Goal: Information Seeking & Learning: Compare options

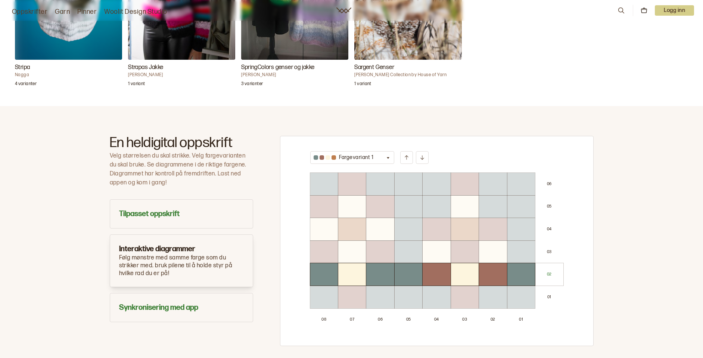
scroll to position [352, 0]
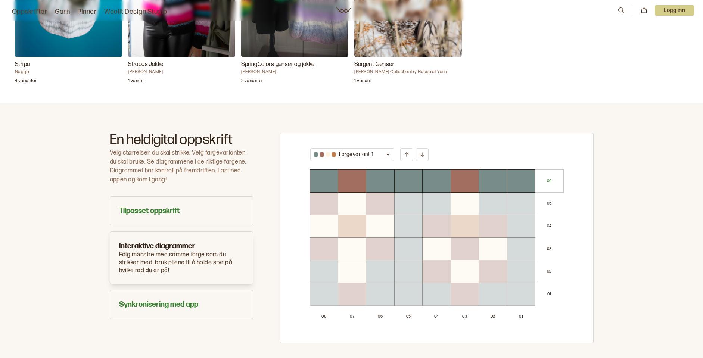
click at [337, 225] on div at bounding box center [324, 226] width 28 height 22
click at [345, 221] on div at bounding box center [352, 226] width 28 height 22
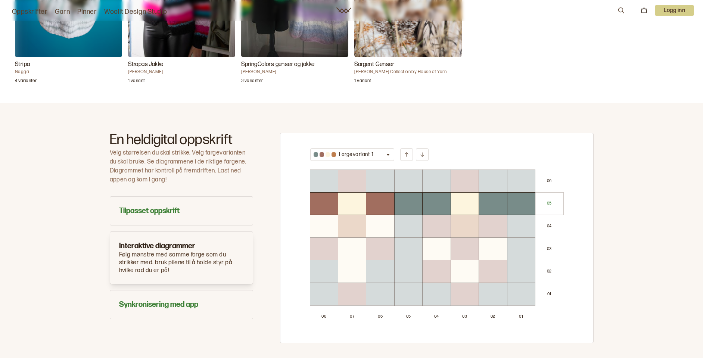
click at [345, 221] on div at bounding box center [352, 226] width 28 height 22
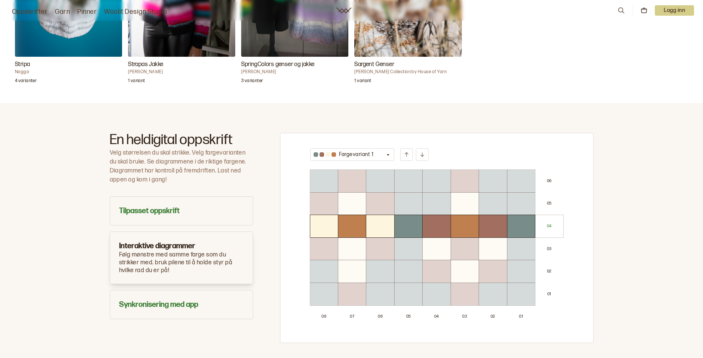
click at [543, 228] on div "0 4" at bounding box center [550, 226] width 28 height 22
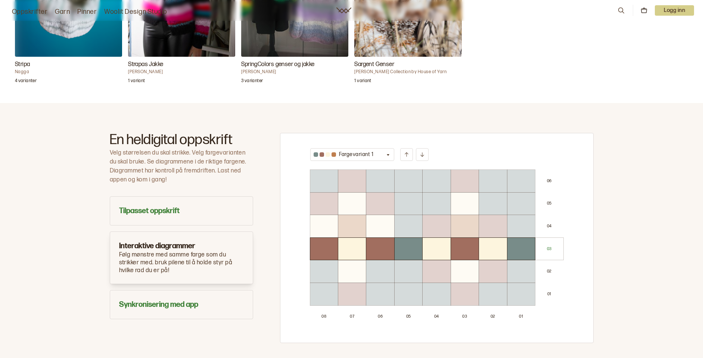
click at [387, 155] on icon "button" at bounding box center [388, 155] width 3 height 2
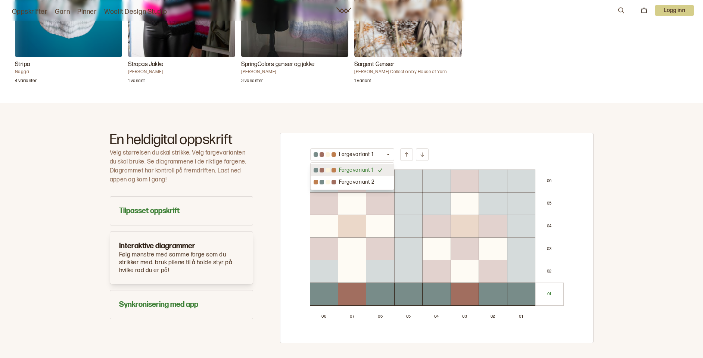
click at [347, 170] on p "Fargevariant 1" at bounding box center [356, 170] width 35 height 7
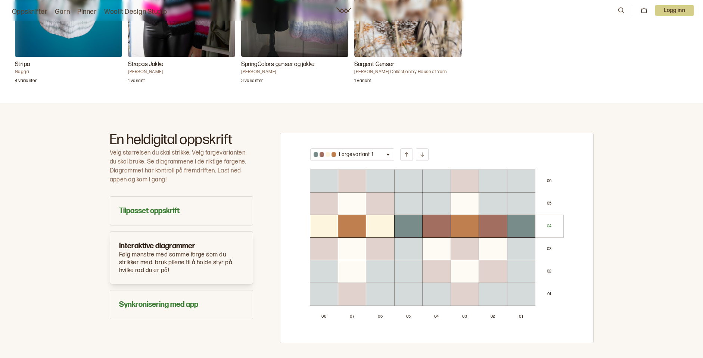
click at [53, 183] on div "En heldigital oppskrift Velg størrelsen du skal strikke. Velg fargevarianten du…" at bounding box center [351, 241] width 703 height 276
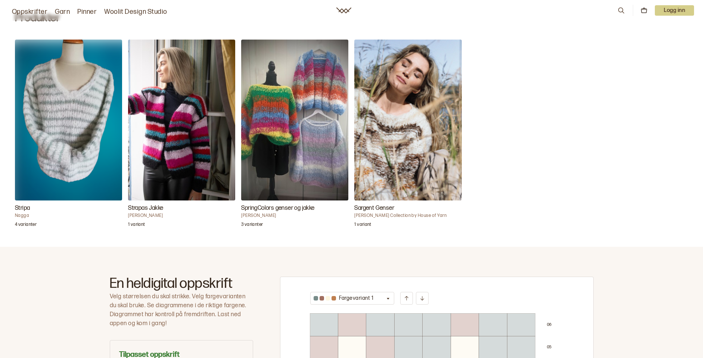
scroll to position [201, 0]
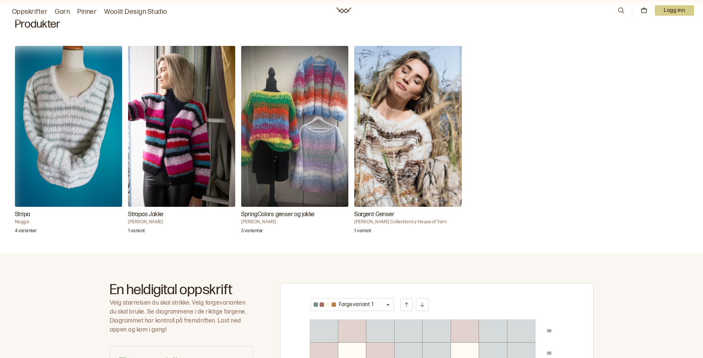
click at [68, 129] on img "Stripa" at bounding box center [68, 126] width 107 height 161
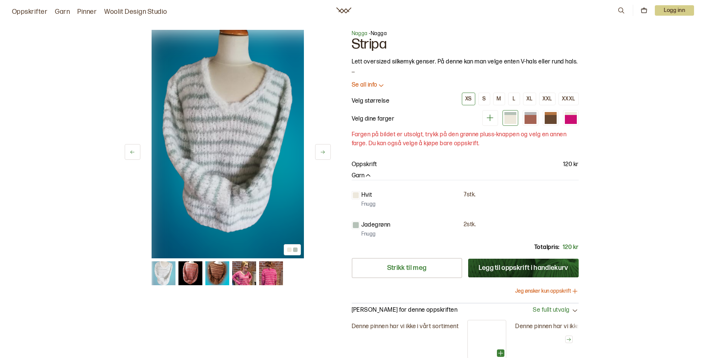
click at [211, 272] on img at bounding box center [217, 274] width 24 height 24
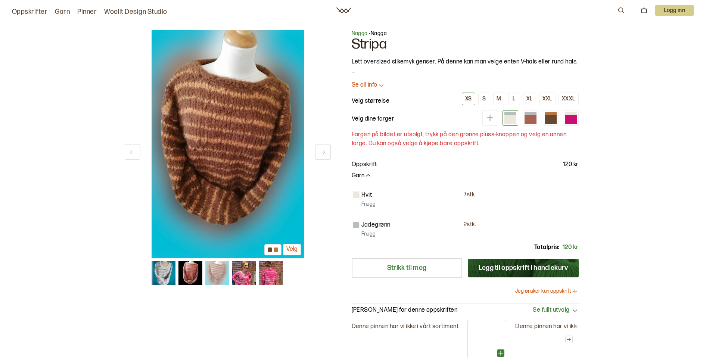
click at [188, 272] on img at bounding box center [191, 274] width 24 height 24
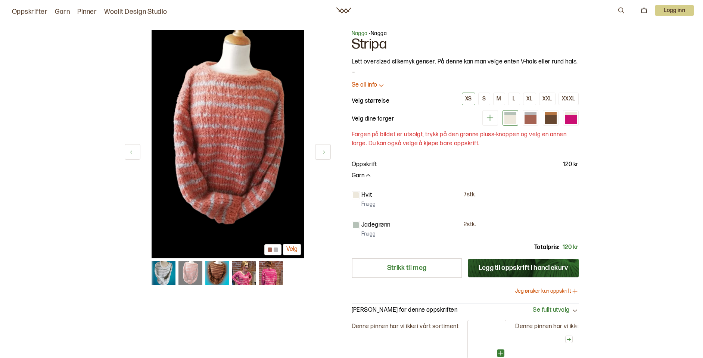
click at [241, 277] on img at bounding box center [244, 274] width 24 height 24
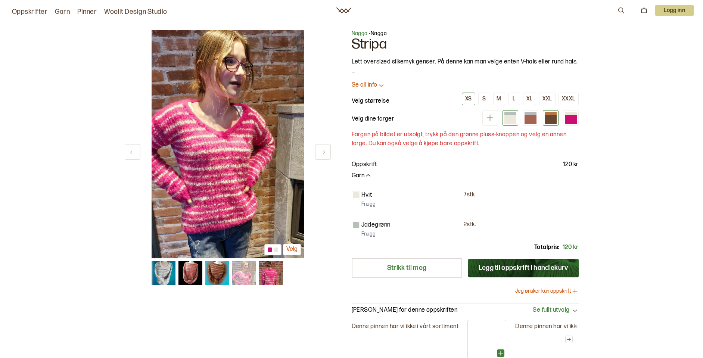
click at [551, 115] on div at bounding box center [551, 119] width 12 height 9
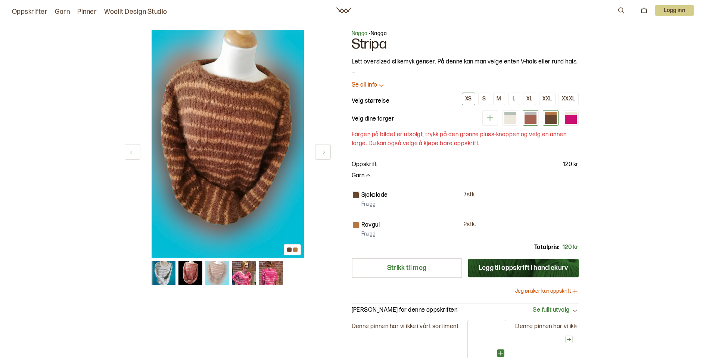
click at [529, 115] on div at bounding box center [531, 119] width 12 height 9
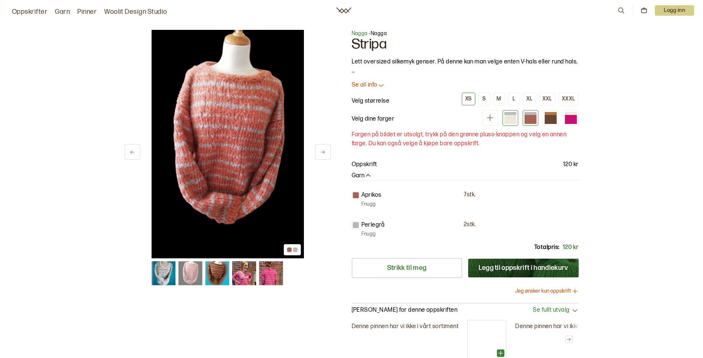
click at [505, 118] on div at bounding box center [511, 119] width 12 height 9
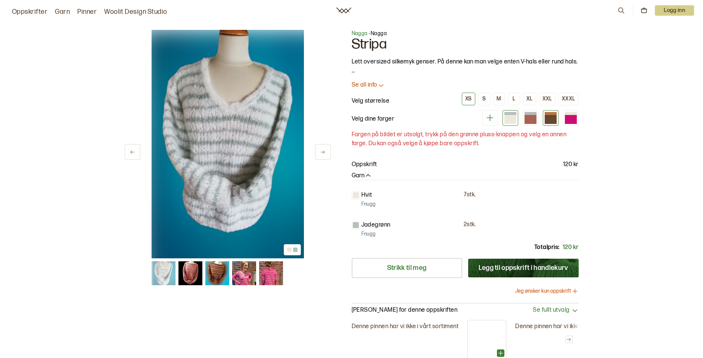
click at [550, 118] on div at bounding box center [551, 119] width 12 height 9
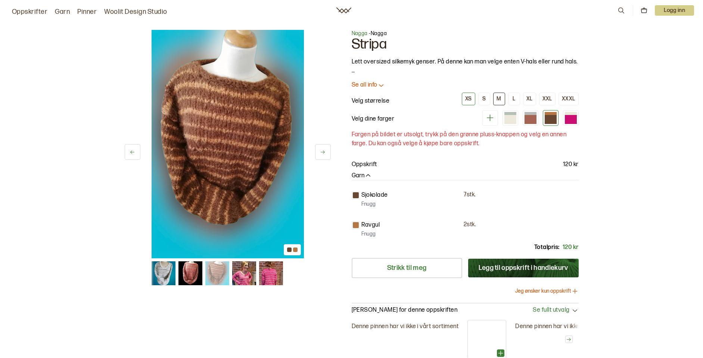
click at [499, 97] on div "M" at bounding box center [499, 99] width 4 height 7
click at [498, 98] on div "M" at bounding box center [499, 99] width 4 height 7
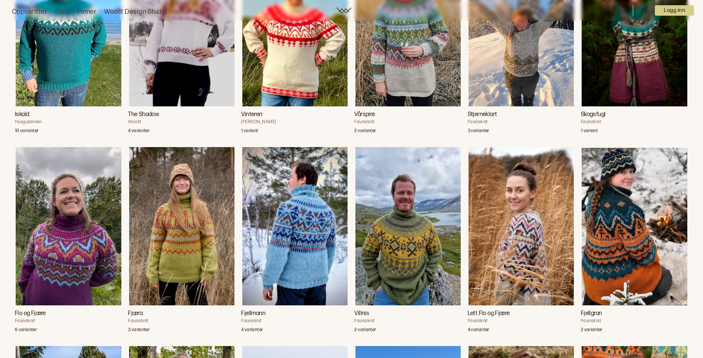
scroll to position [541, 0]
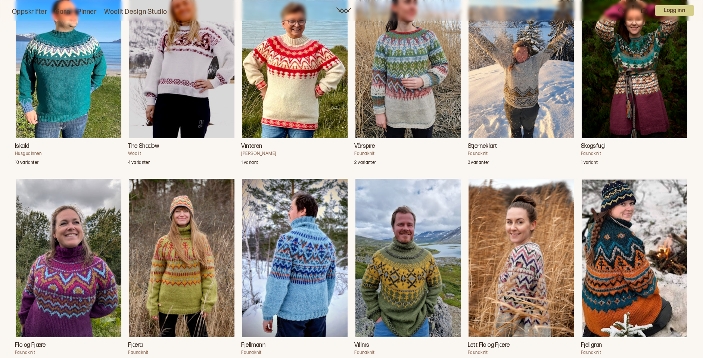
click at [423, 77] on img "Vårspire" at bounding box center [408, 59] width 105 height 158
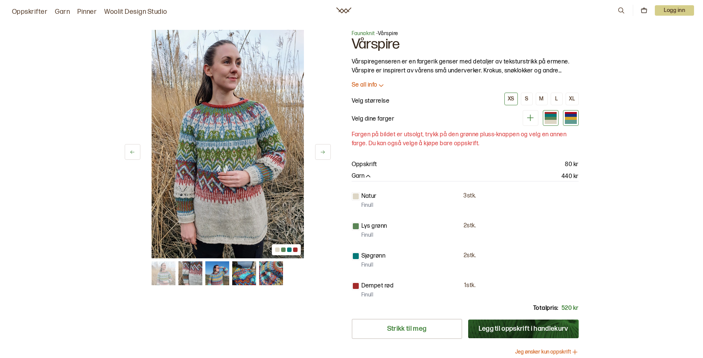
click at [572, 118] on div at bounding box center [571, 118] width 12 height 3
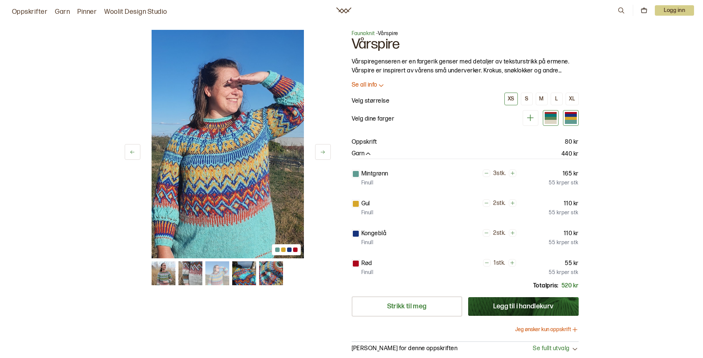
click at [550, 116] on div at bounding box center [551, 115] width 12 height 3
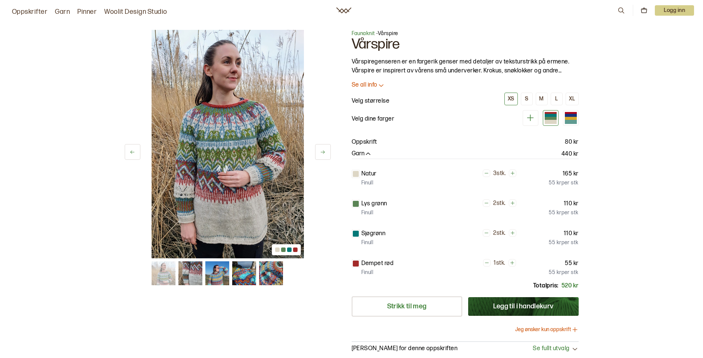
scroll to position [541, 0]
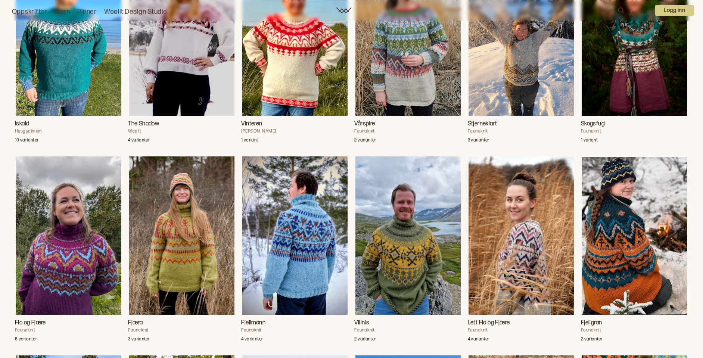
click at [182, 235] on img "Fjæra" at bounding box center [181, 236] width 105 height 158
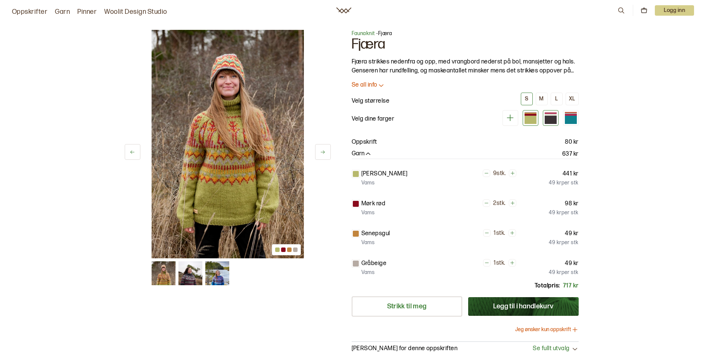
click at [549, 118] on div at bounding box center [551, 120] width 12 height 8
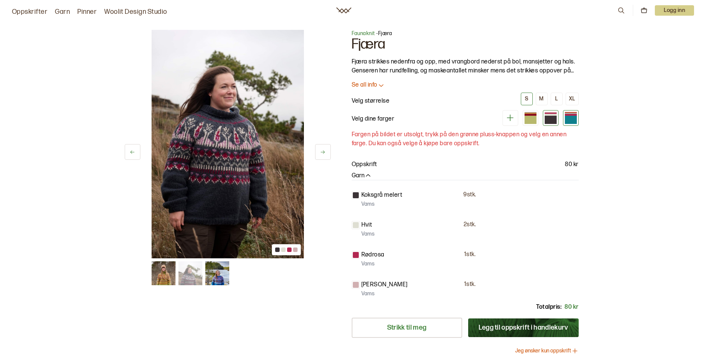
click at [567, 114] on div at bounding box center [571, 115] width 12 height 2
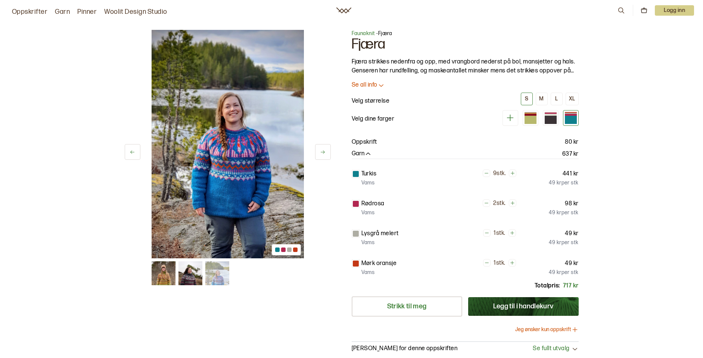
scroll to position [541, 0]
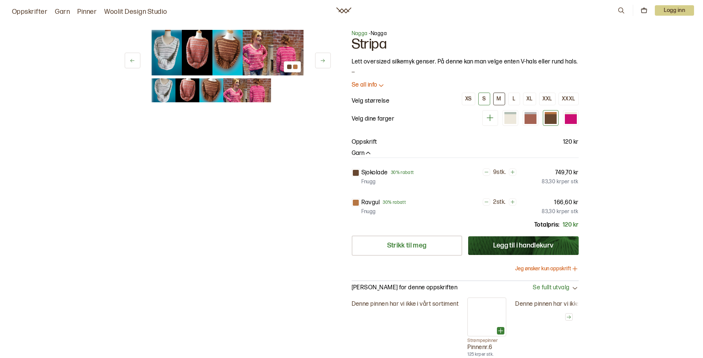
click at [499, 99] on div "M" at bounding box center [499, 99] width 4 height 7
click at [574, 120] on div at bounding box center [571, 119] width 12 height 10
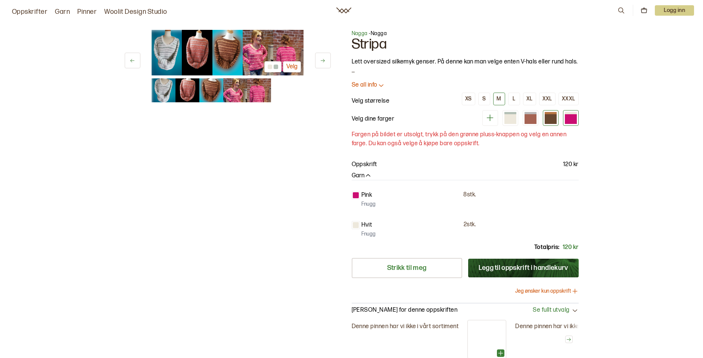
click at [553, 118] on div at bounding box center [551, 119] width 12 height 10
click at [530, 119] on div at bounding box center [531, 119] width 12 height 10
click at [510, 121] on div at bounding box center [511, 119] width 12 height 10
click at [534, 119] on div at bounding box center [531, 119] width 12 height 10
click at [553, 120] on div at bounding box center [551, 119] width 12 height 10
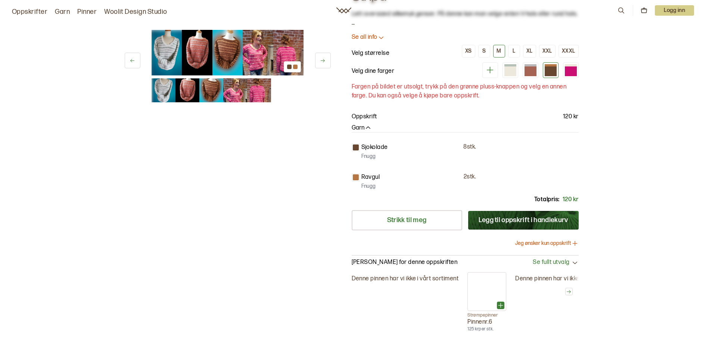
scroll to position [111, 0]
